Goal: Task Accomplishment & Management: Use online tool/utility

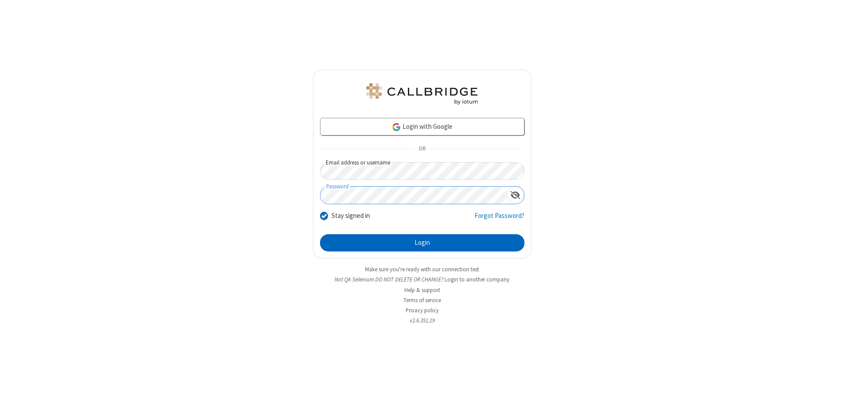
click at [422, 243] on button "Login" at bounding box center [422, 243] width 204 height 18
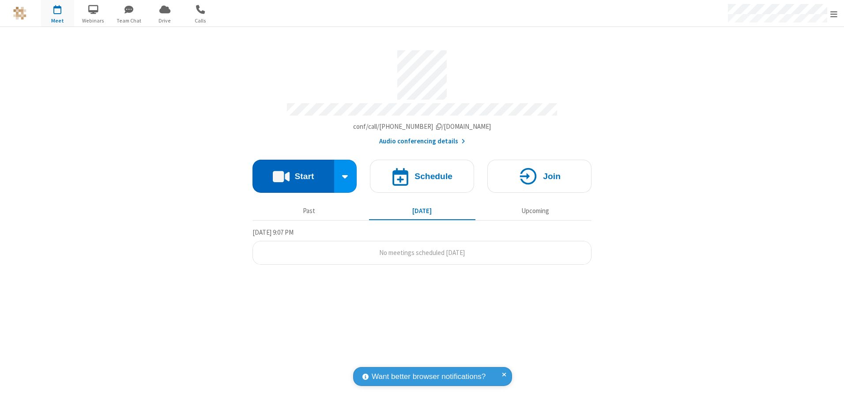
click at [293, 173] on button "Start" at bounding box center [293, 176] width 82 height 33
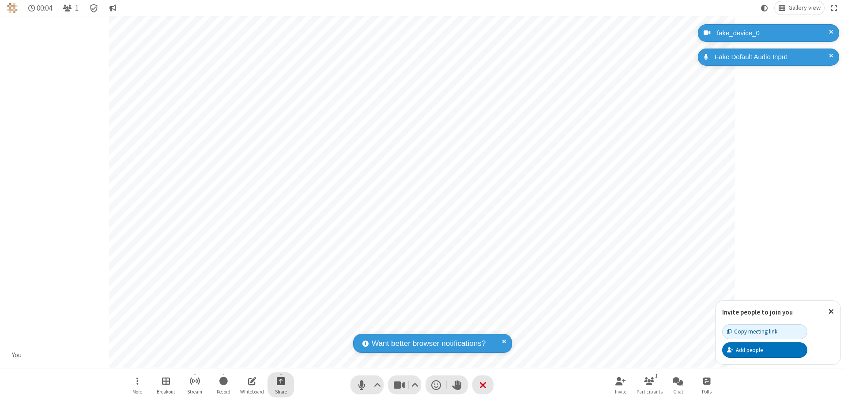
click at [281, 381] on span "Start sharing" at bounding box center [281, 381] width 8 height 11
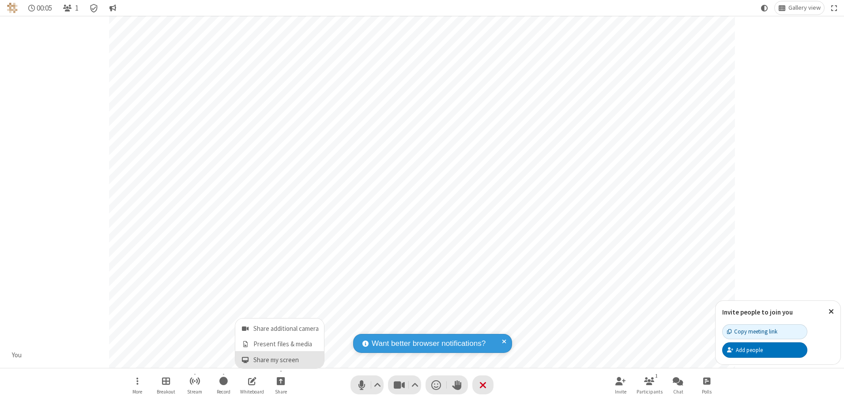
click at [245, 360] on span "Share my screen" at bounding box center [245, 361] width 10 height 8
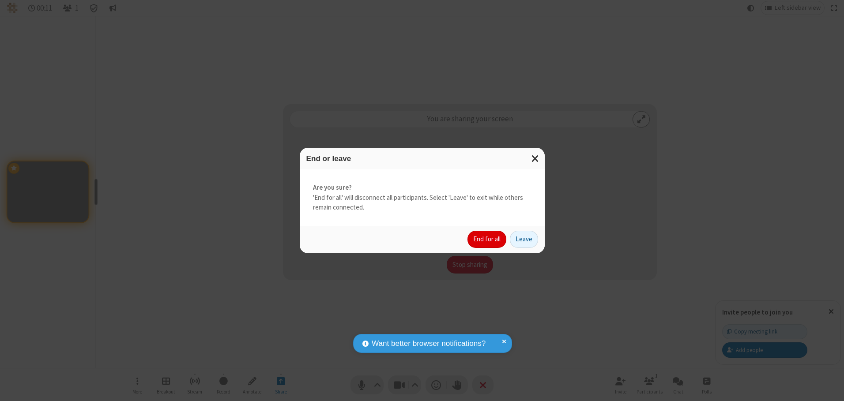
click at [487, 239] on button "End for all" at bounding box center [486, 240] width 39 height 18
